Goal: Find specific page/section: Find specific page/section

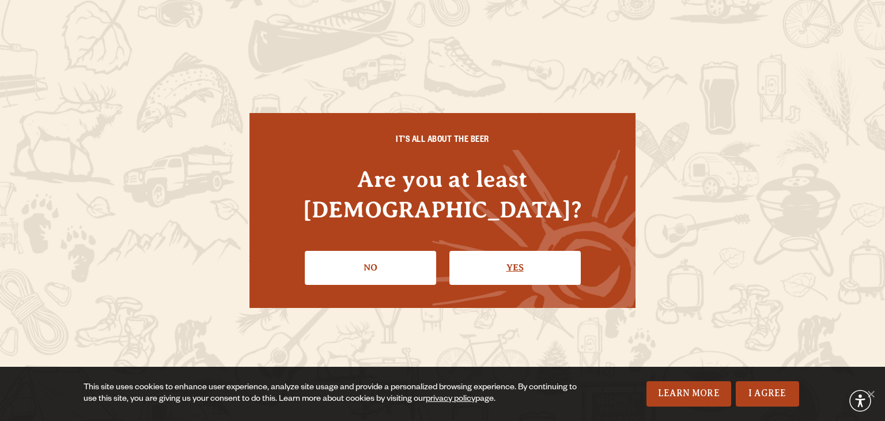
click at [528, 251] on link "Yes" at bounding box center [515, 267] width 131 height 33
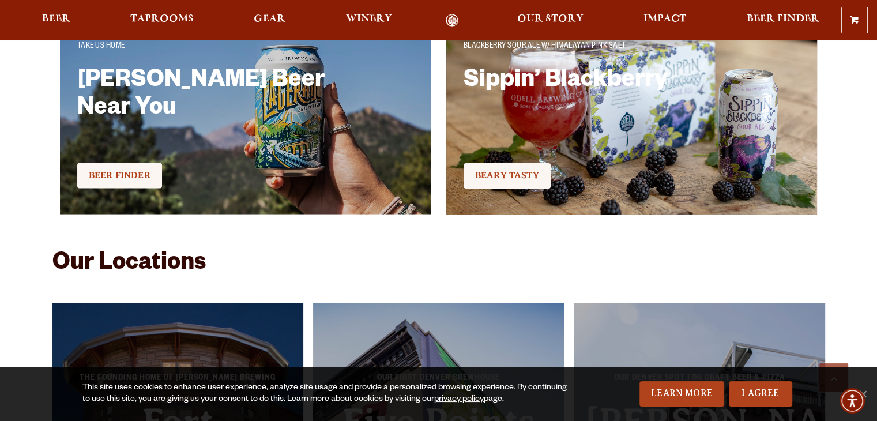
scroll to position [2479, 0]
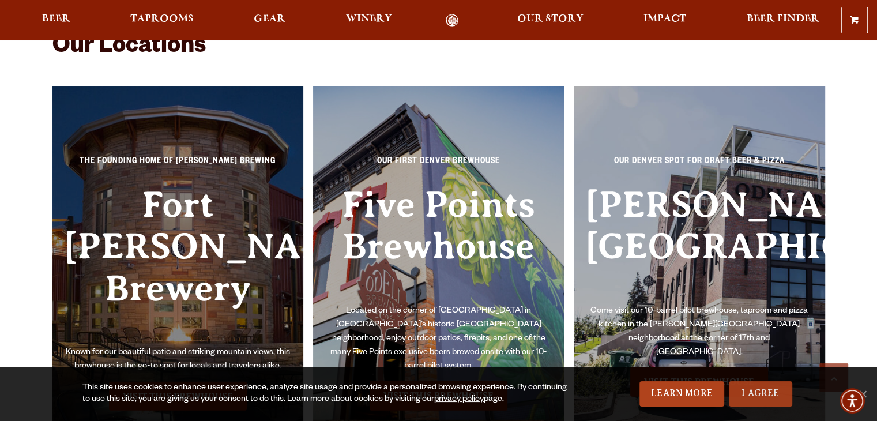
click at [775, 390] on link "I Agree" at bounding box center [760, 393] width 63 height 25
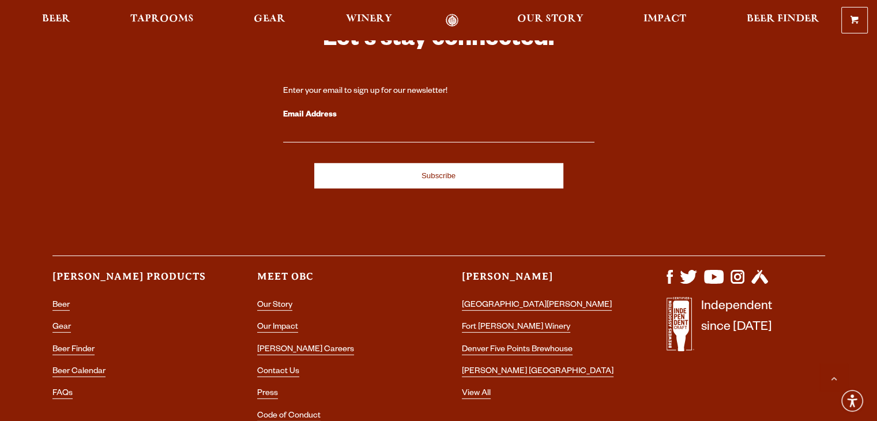
scroll to position [3364, 0]
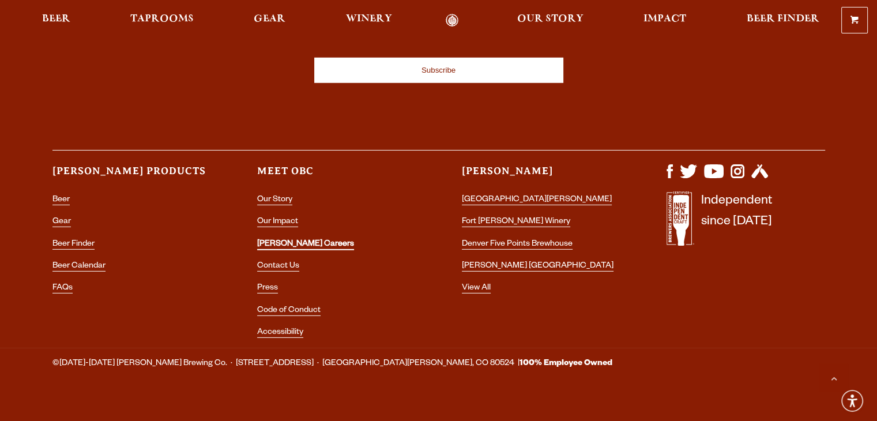
click at [283, 240] on link "[PERSON_NAME] Careers" at bounding box center [305, 245] width 97 height 10
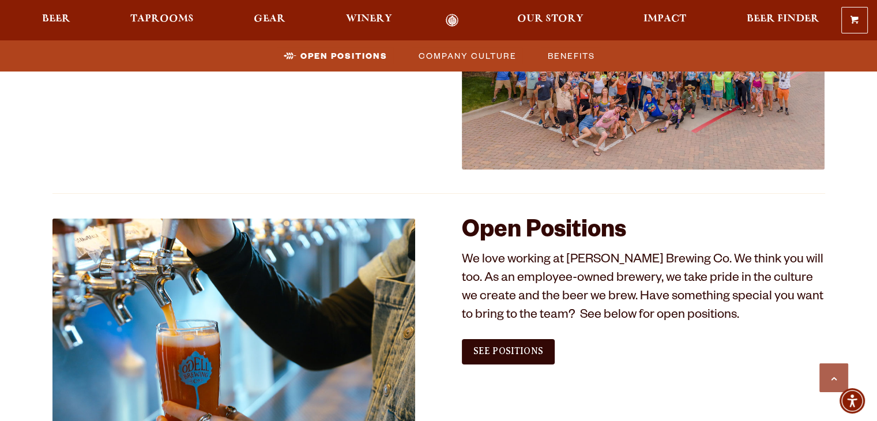
scroll to position [749, 0]
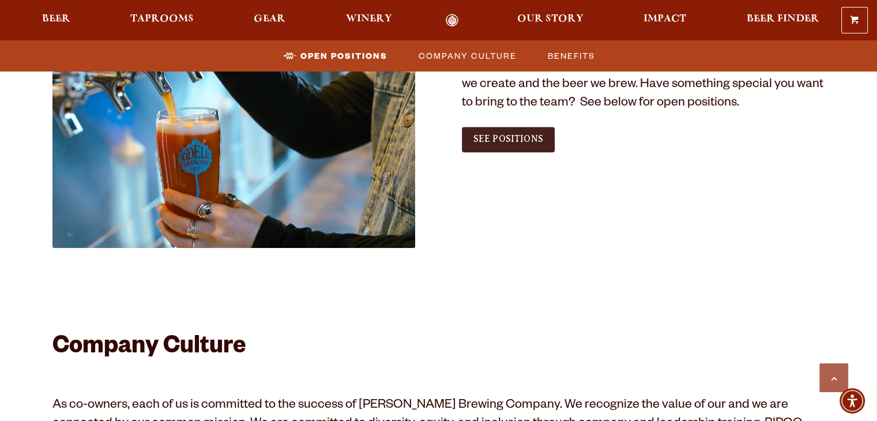
click at [527, 141] on span "See Positions" at bounding box center [508, 139] width 70 height 10
